Goal: Contribute content

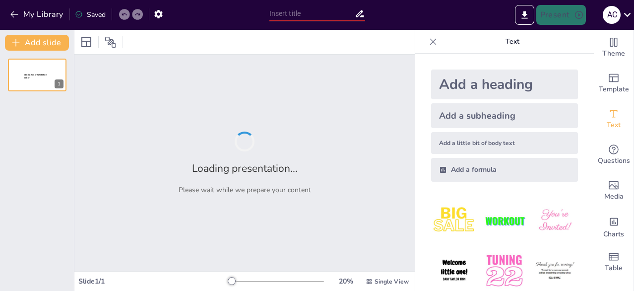
type input "Spotify Vibes: Features That Make You Hit Play"
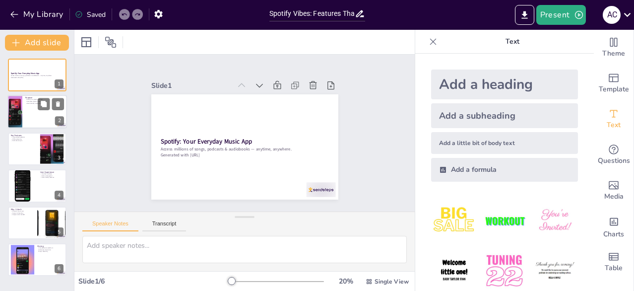
click at [16, 113] on div at bounding box center [15, 112] width 60 height 34
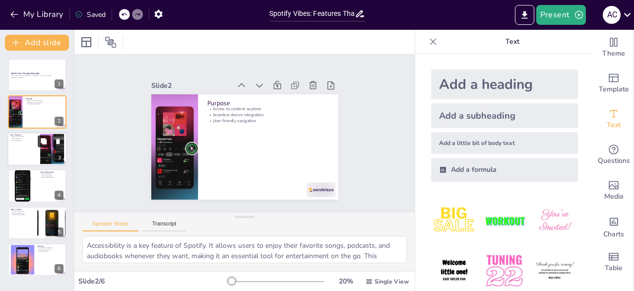
click at [42, 146] on button at bounding box center [44, 141] width 12 height 12
type textarea "Personalized playlists are a game-changer for users. By leveraging algorithms, …"
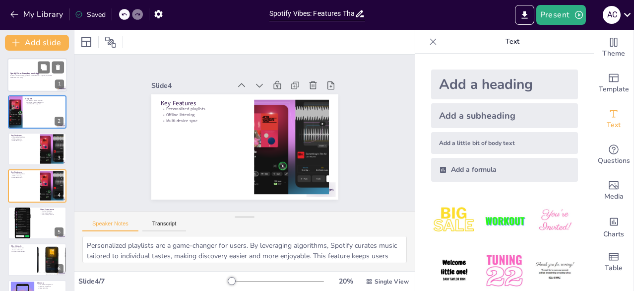
click at [42, 82] on div at bounding box center [37, 75] width 60 height 34
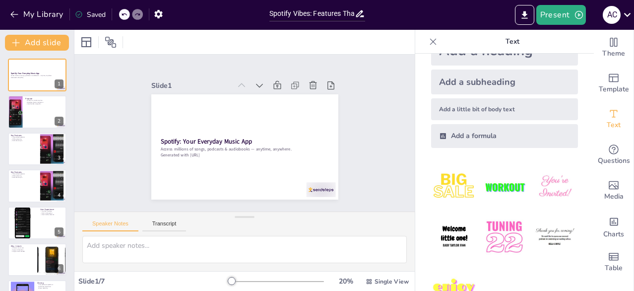
scroll to position [65, 0]
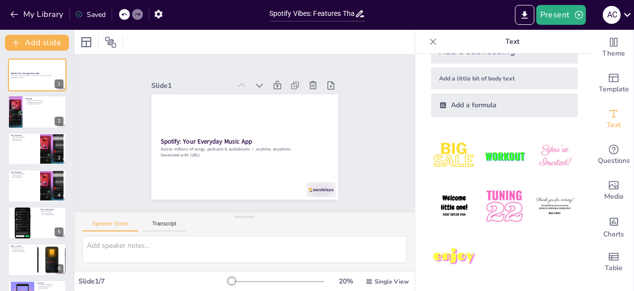
click at [359, 11] on icon at bounding box center [360, 13] width 10 height 10
click at [348, 13] on input "Spotify Vibes: Features That Make You Hit Play" at bounding box center [311, 13] width 85 height 14
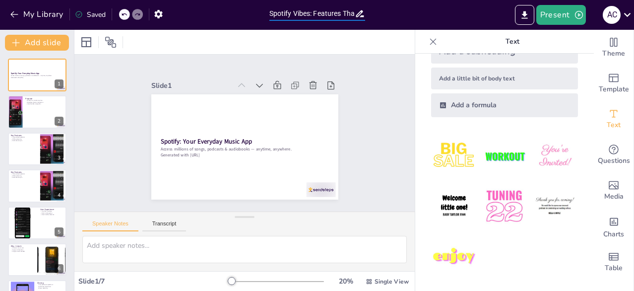
click at [304, 10] on input "Spotify Vibes: Features That Make You Hit Play" at bounding box center [311, 13] width 85 height 14
drag, startPoint x: 293, startPoint y: 10, endPoint x: 441, endPoint y: 9, distance: 147.9
click at [441, 9] on div "My Library Saved Spotify Vibes: Features That Make You Hit Play Present A C" at bounding box center [317, 15] width 634 height 30
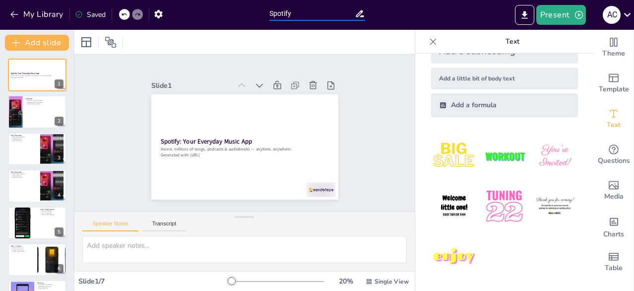
type input "Spotify"
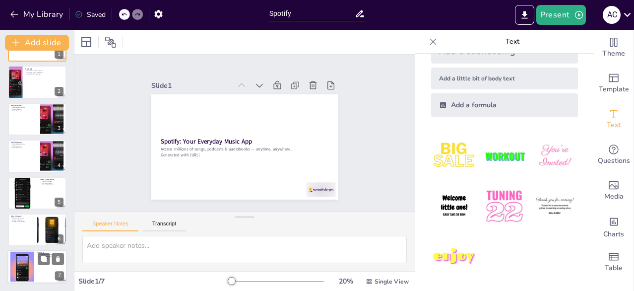
click at [30, 266] on div at bounding box center [22, 267] width 30 height 30
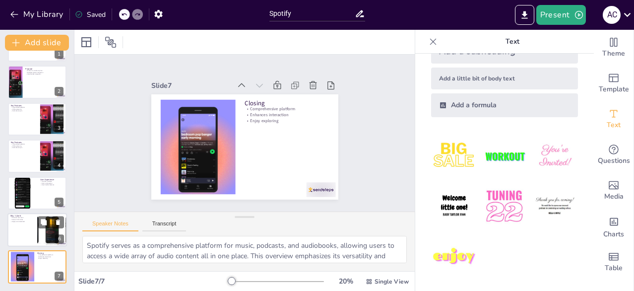
click at [22, 237] on div at bounding box center [37, 230] width 60 height 34
type textarea "The ability to discover new music is one of the most exciting aspects of Spotif…"
